Goal: Information Seeking & Learning: Check status

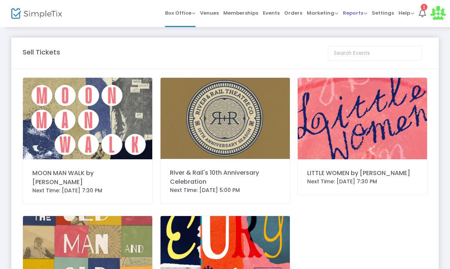
click at [342, 11] on span "Reports" at bounding box center [354, 12] width 24 height 7
click at [342, 39] on li "Sales Reports" at bounding box center [366, 40] width 49 height 15
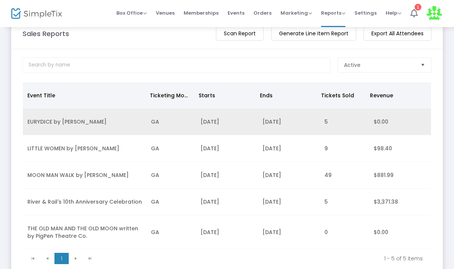
scroll to position [19, 0]
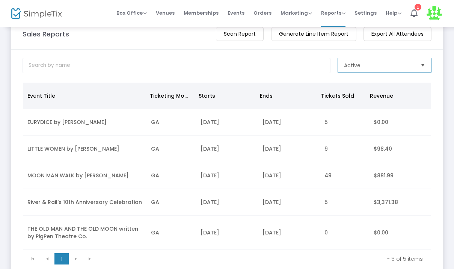
click at [353, 68] on span "Active" at bounding box center [352, 66] width 17 height 8
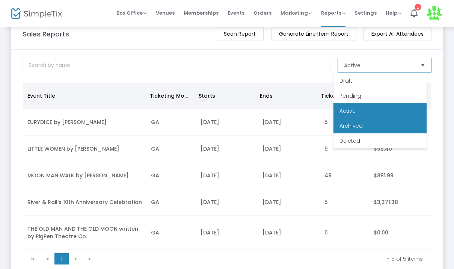
scroll to position [15, 0]
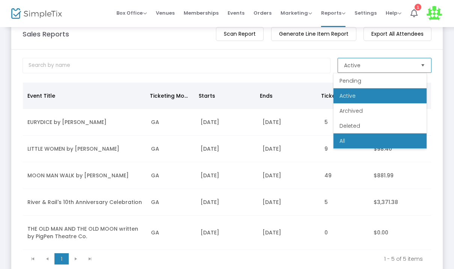
click at [352, 135] on li "All" at bounding box center [379, 140] width 93 height 15
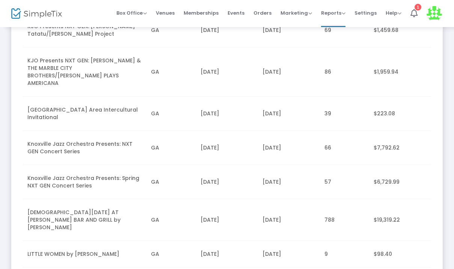
scroll to position [704, 0]
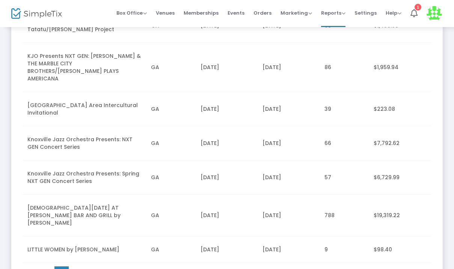
click at [182, 195] on td "GA" at bounding box center [171, 216] width 50 height 42
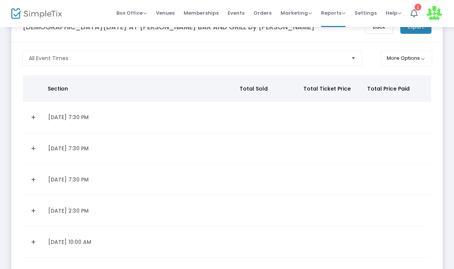
scroll to position [30, 0]
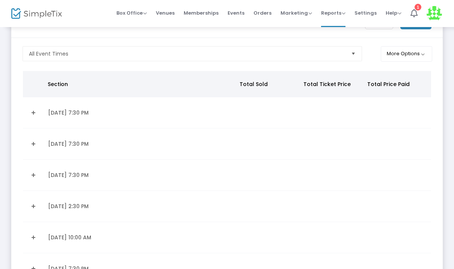
click at [31, 143] on link "Expand Details" at bounding box center [33, 144] width 12 height 12
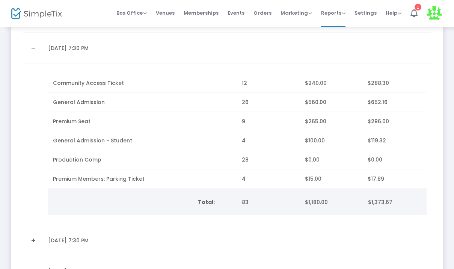
scroll to position [127, 0]
drag, startPoint x: 238, startPoint y: 201, endPoint x: 256, endPoint y: 201, distance: 17.3
click at [256, 201] on th "83" at bounding box center [268, 201] width 63 height 26
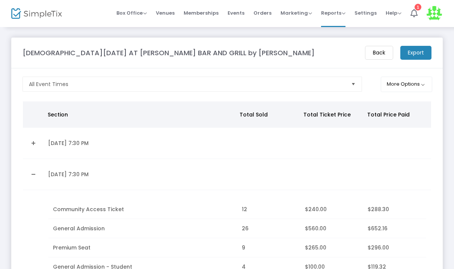
click at [376, 53] on m-button "Back" at bounding box center [379, 53] width 28 height 14
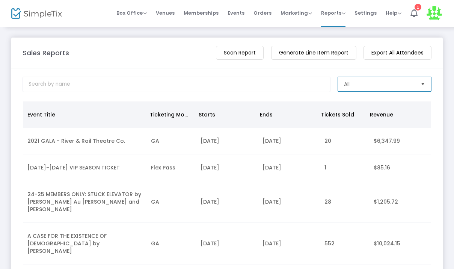
click at [387, 79] on span "All" at bounding box center [379, 84] width 77 height 14
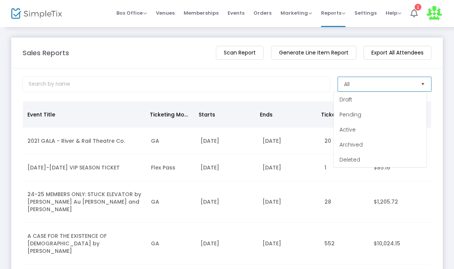
scroll to position [15, 0]
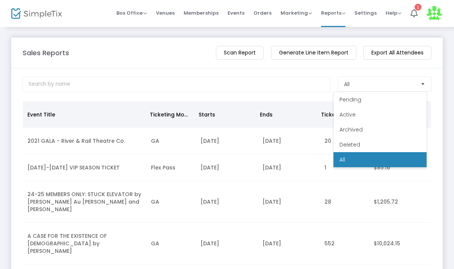
click at [364, 66] on m-panel-header "Sales Reports View Total Revenue Scan Report Generate Line Item Report Export A…" at bounding box center [226, 53] width 431 height 31
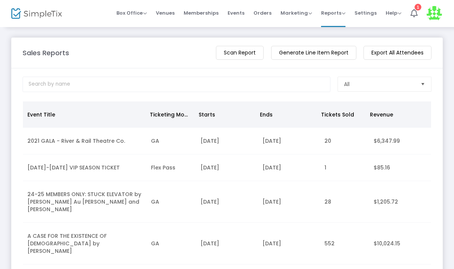
click at [345, 92] on div "All" at bounding box center [227, 85] width 416 height 17
click at [345, 87] on span "All" at bounding box center [379, 84] width 71 height 8
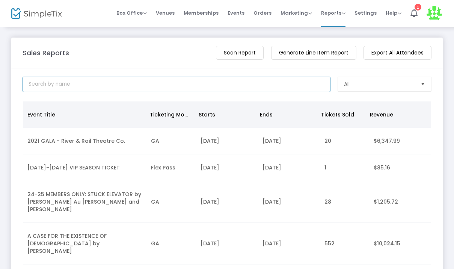
click at [241, 83] on input at bounding box center [177, 84] width 308 height 15
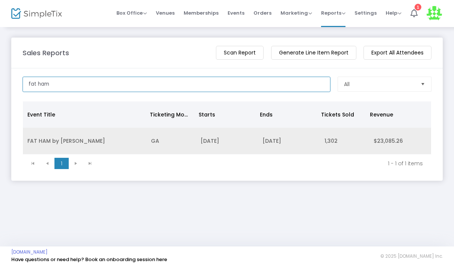
type input "fat ham"
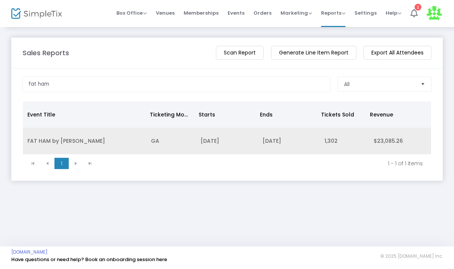
click at [150, 133] on td "GA" at bounding box center [171, 141] width 50 height 27
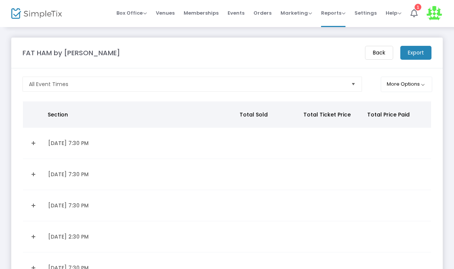
click at [71, 178] on td "[DATE] 7:30 PM" at bounding box center [141, 174] width 194 height 31
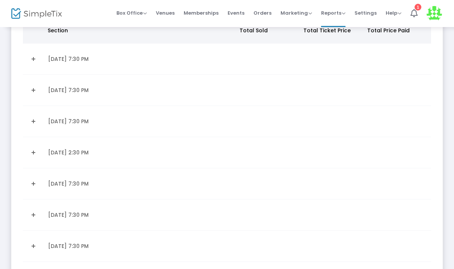
scroll to position [84, 0]
click at [31, 84] on link "Expand Details" at bounding box center [33, 90] width 12 height 12
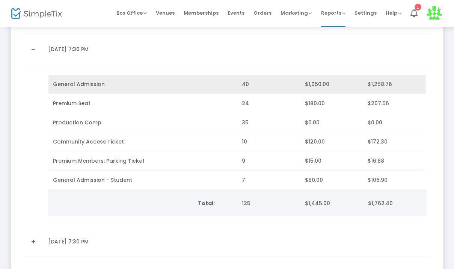
scroll to position [125, 0]
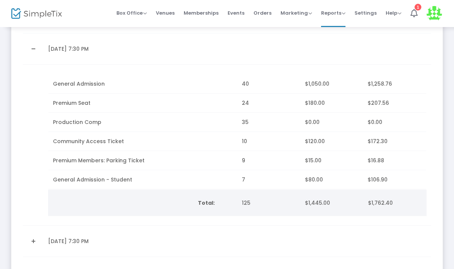
drag, startPoint x: 234, startPoint y: 203, endPoint x: 299, endPoint y: 217, distance: 66.9
click at [299, 217] on td "sectionTitle totalTickets ticketPrice pricePaid General Admission 40 $1,050.00 …" at bounding box center [238, 145] width 388 height 161
click at [300, 205] on th "$1,445.00" at bounding box center [331, 203] width 63 height 26
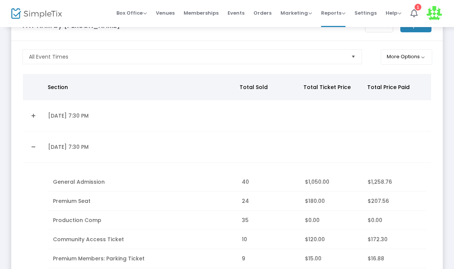
scroll to position [0, 0]
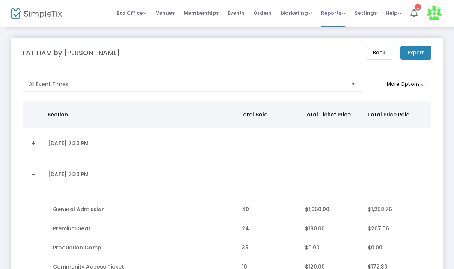
click at [331, 22] on span "Reports Analytics Sales Reports Download" at bounding box center [333, 12] width 24 height 19
click at [93, 52] on m-panel-title "FAT HAM by [PERSON_NAME]" at bounding box center [72, 53] width 98 height 10
click at [82, 49] on m-panel-title "FAT HAM by [PERSON_NAME]" at bounding box center [72, 53] width 98 height 10
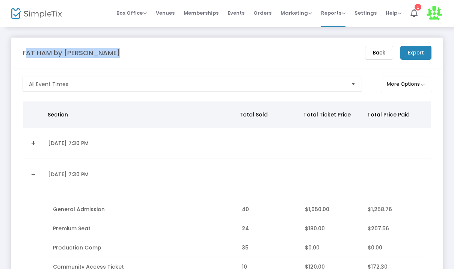
drag, startPoint x: 23, startPoint y: 52, endPoint x: 157, endPoint y: 53, distance: 133.7
click at [157, 54] on div "FAT HAM by [PERSON_NAME]" at bounding box center [190, 53] width 342 height 10
click at [157, 53] on div "FAT HAM by [PERSON_NAME]" at bounding box center [190, 53] width 342 height 10
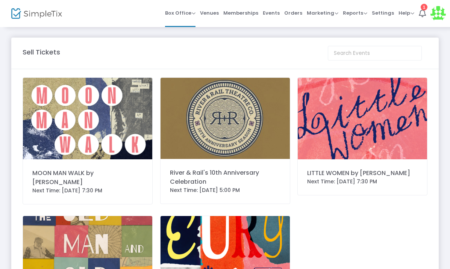
click at [53, 123] on div "MOON MAN WALK by James Ijames Next Time: 9/11/2025 7:30 PM" at bounding box center [88, 140] width 130 height 127
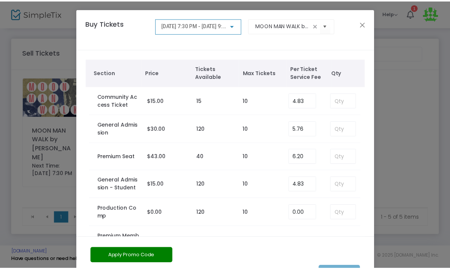
scroll to position [63, 0]
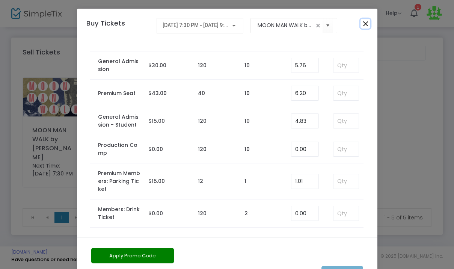
click at [365, 24] on button "Close" at bounding box center [366, 24] width 10 height 10
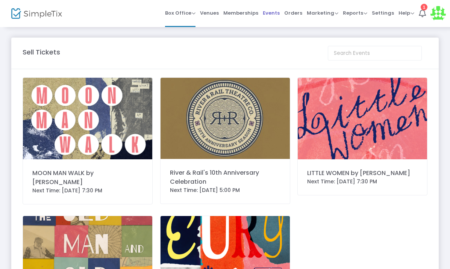
click at [262, 11] on span "Events" at bounding box center [270, 12] width 17 height 19
